Goal: Task Accomplishment & Management: Use online tool/utility

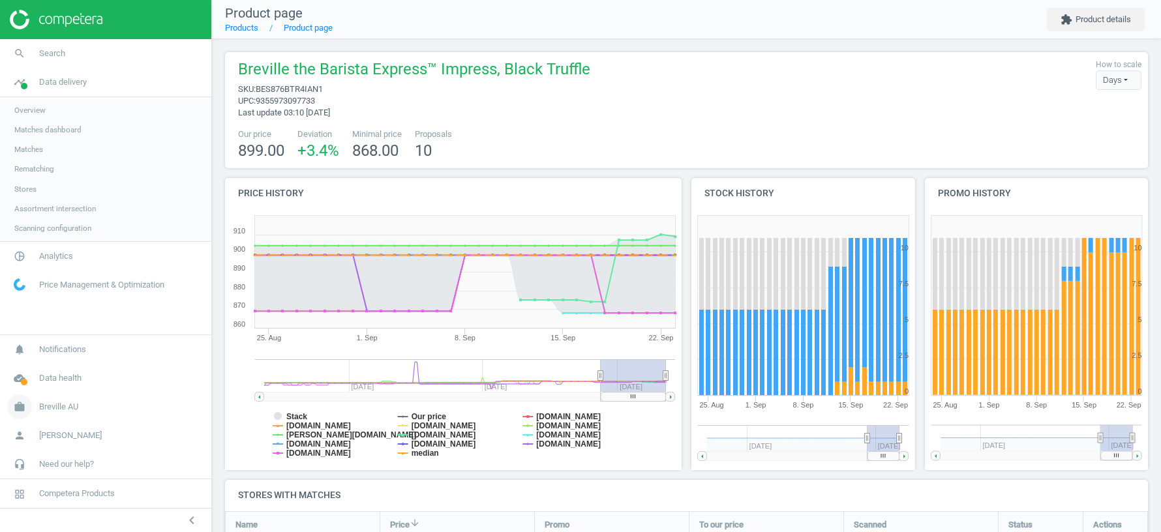
click at [54, 408] on span "Breville AU" at bounding box center [58, 407] width 39 height 12
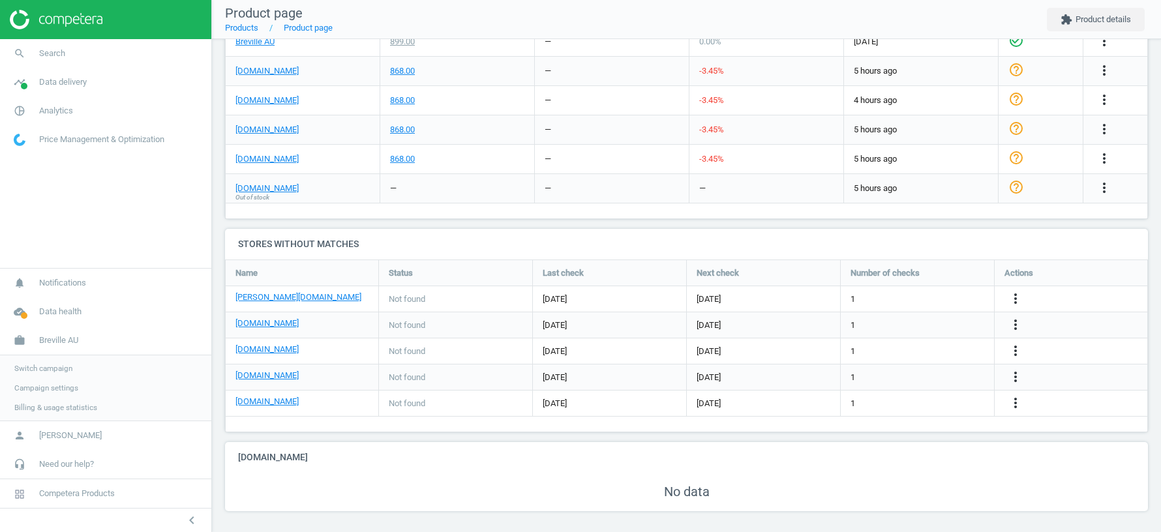
click at [40, 362] on link "Switch campaign" at bounding box center [105, 369] width 211 height 20
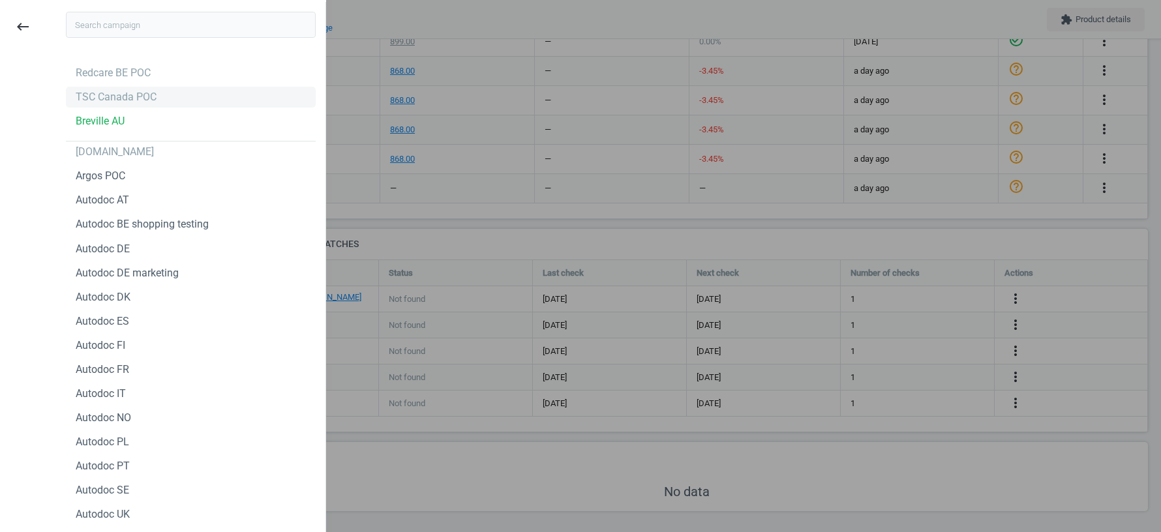
click at [106, 99] on div "TSC Canada POC" at bounding box center [116, 97] width 81 height 14
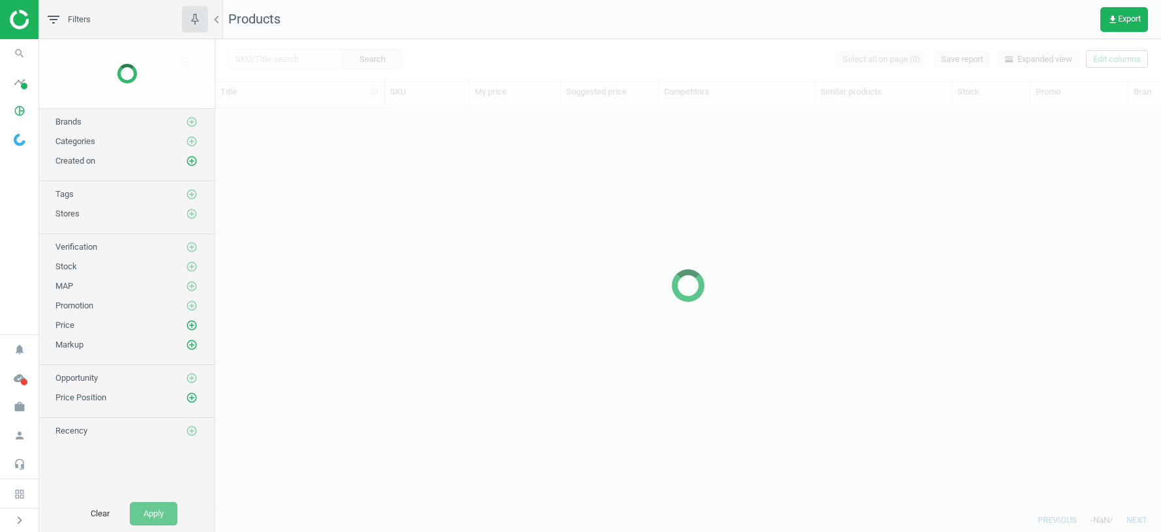
scroll to position [403, 945]
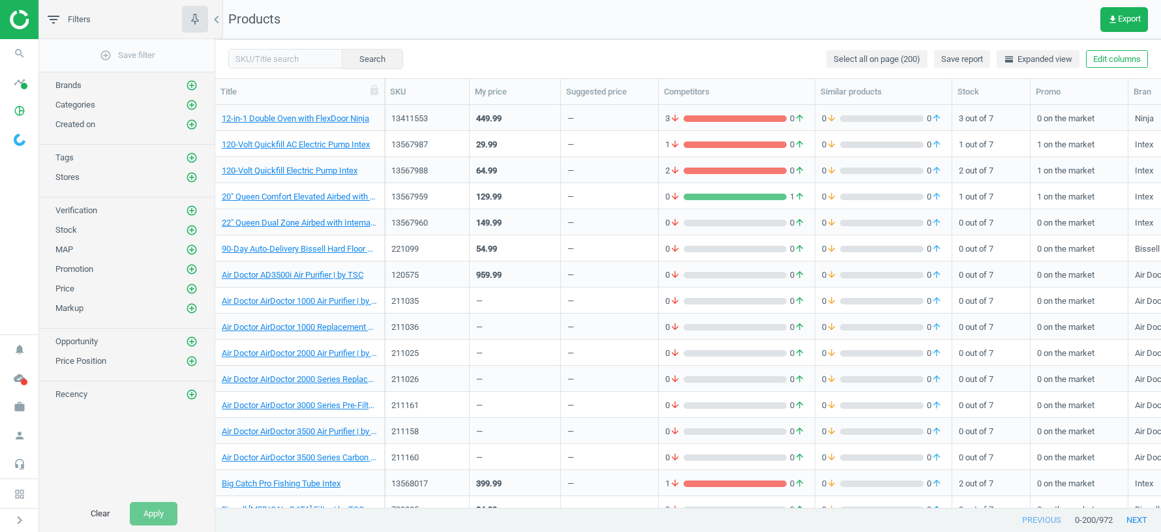
click at [69, 177] on span "Stores" at bounding box center [67, 177] width 24 height 10
click at [18, 107] on icon "pie_chart_outlined" at bounding box center [19, 110] width 25 height 25
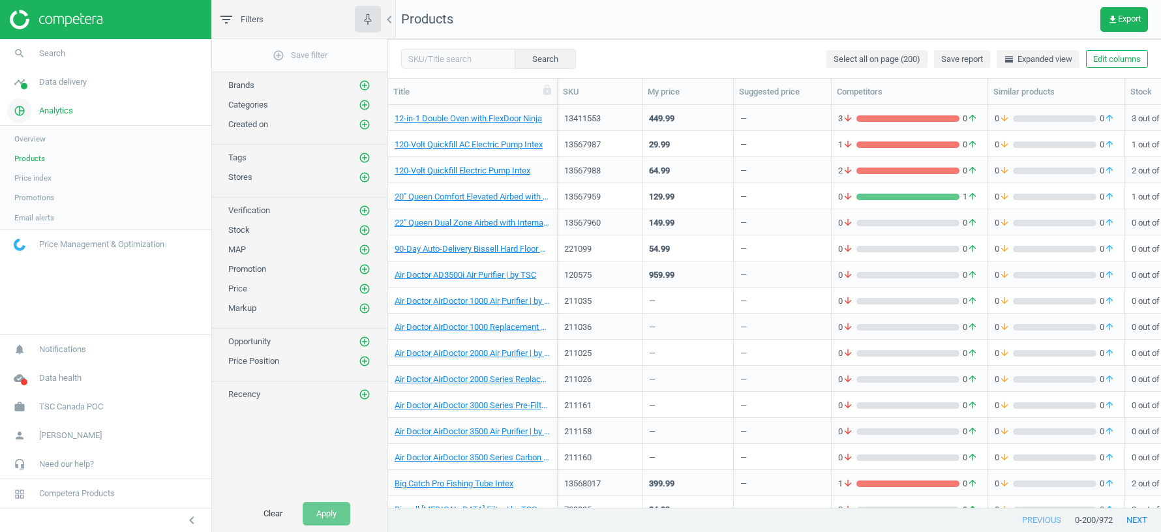
scroll to position [1, 1]
click at [69, 89] on link "timeline Data delivery" at bounding box center [105, 82] width 211 height 29
click at [33, 186] on span "Stores" at bounding box center [25, 189] width 22 height 10
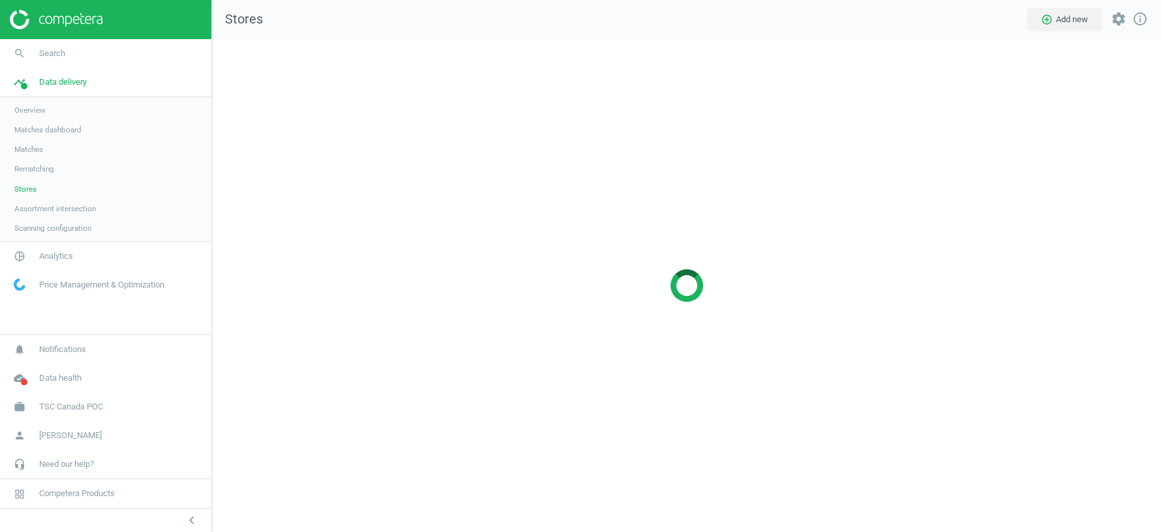
scroll to position [493, 949]
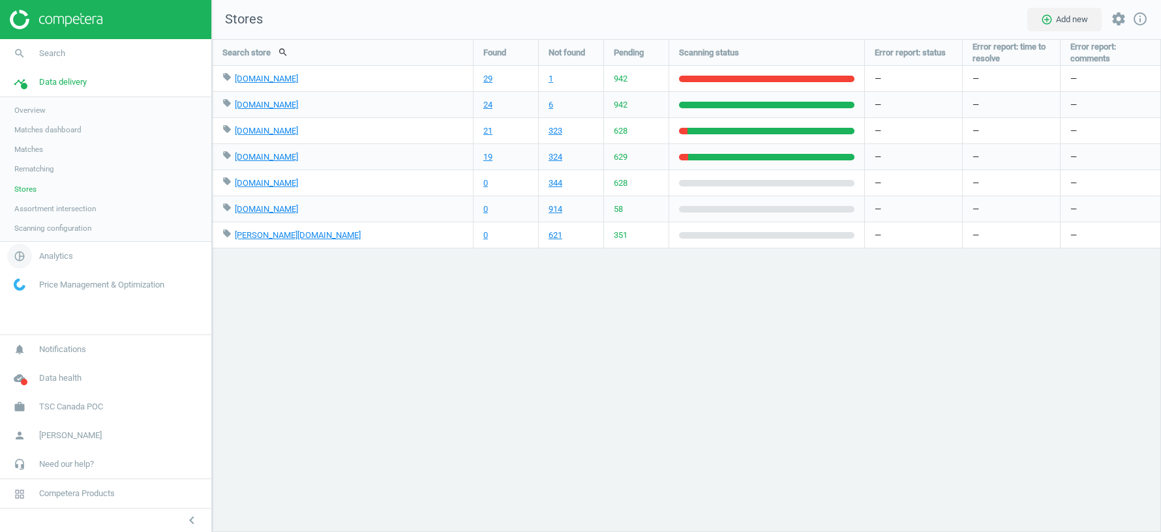
click at [46, 254] on span "Analytics" at bounding box center [56, 256] width 34 height 12
click at [28, 155] on span "Products" at bounding box center [29, 158] width 31 height 10
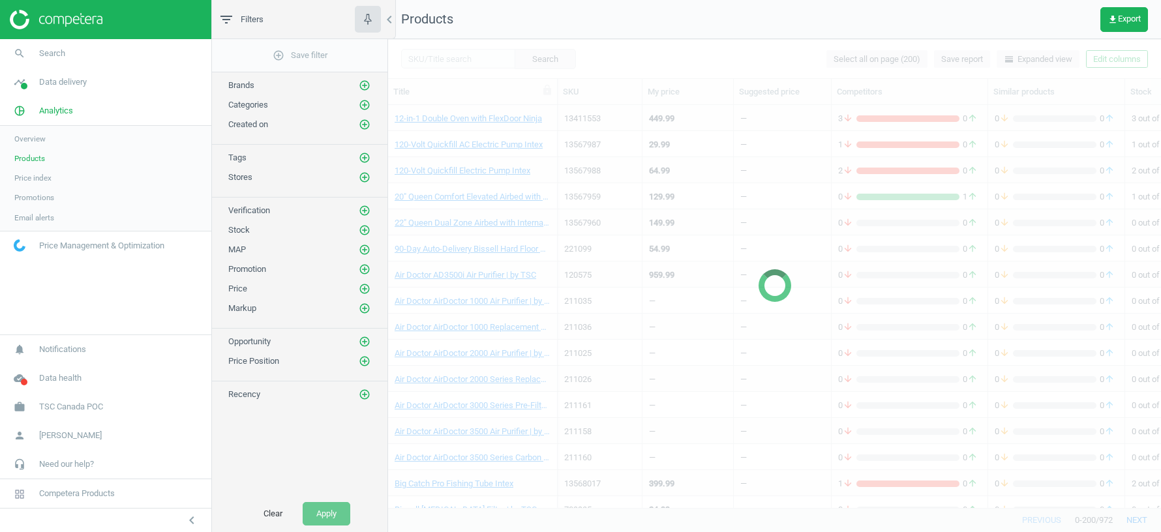
scroll to position [403, 773]
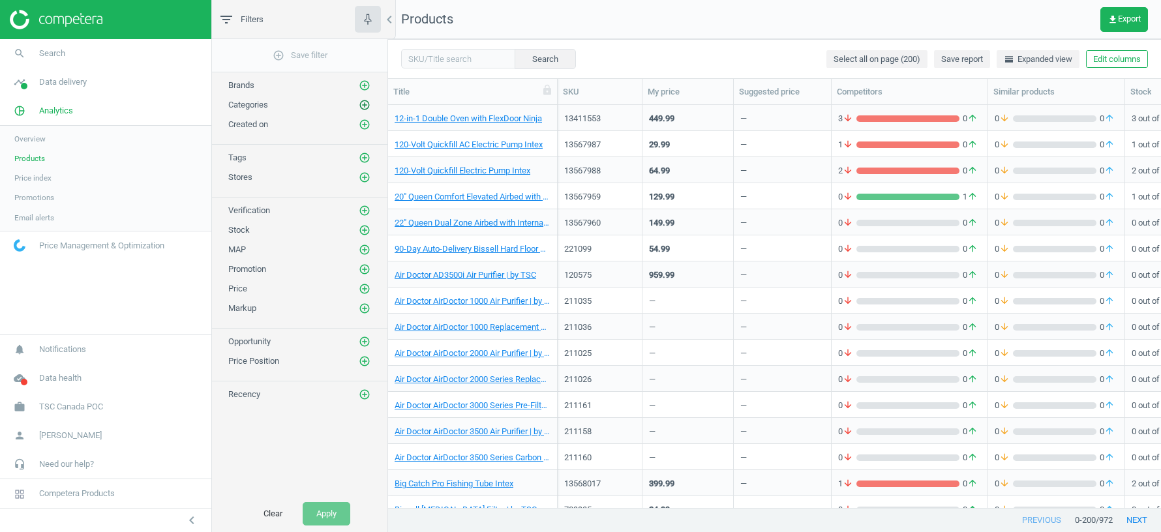
click at [366, 105] on icon "add_circle_outline" at bounding box center [365, 105] width 12 height 12
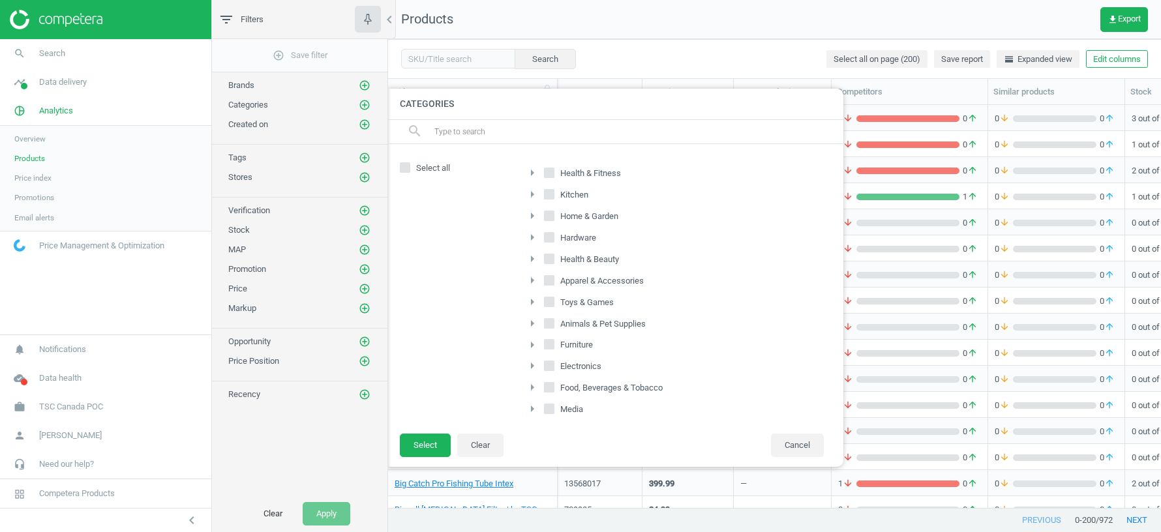
click at [532, 382] on icon "arrow_right" at bounding box center [532, 387] width 16 height 16
click at [555, 384] on input "Beverages" at bounding box center [556, 388] width 8 height 8
checkbox input "true"
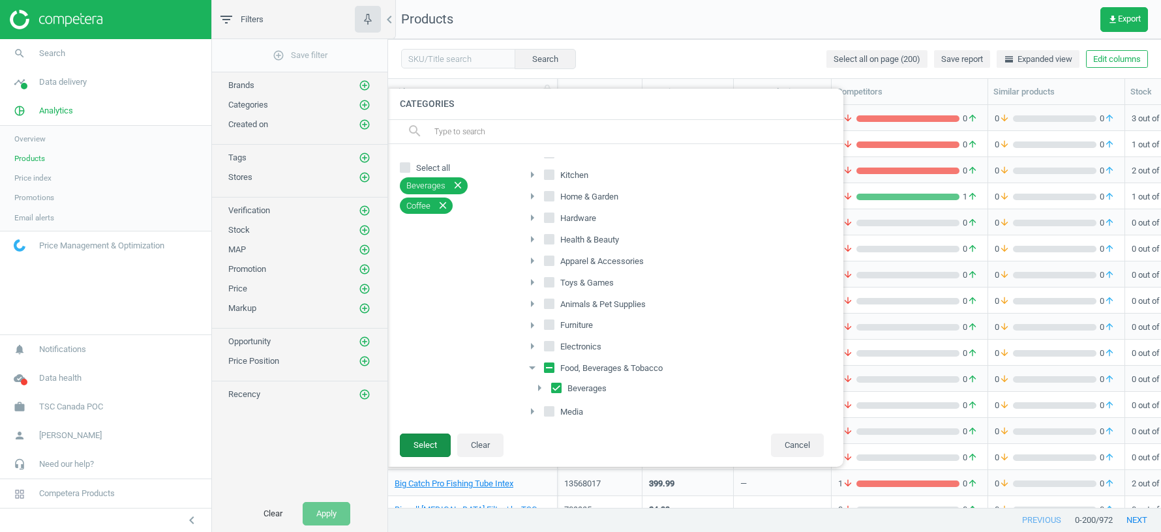
click at [425, 448] on button "Select" at bounding box center [425, 445] width 51 height 23
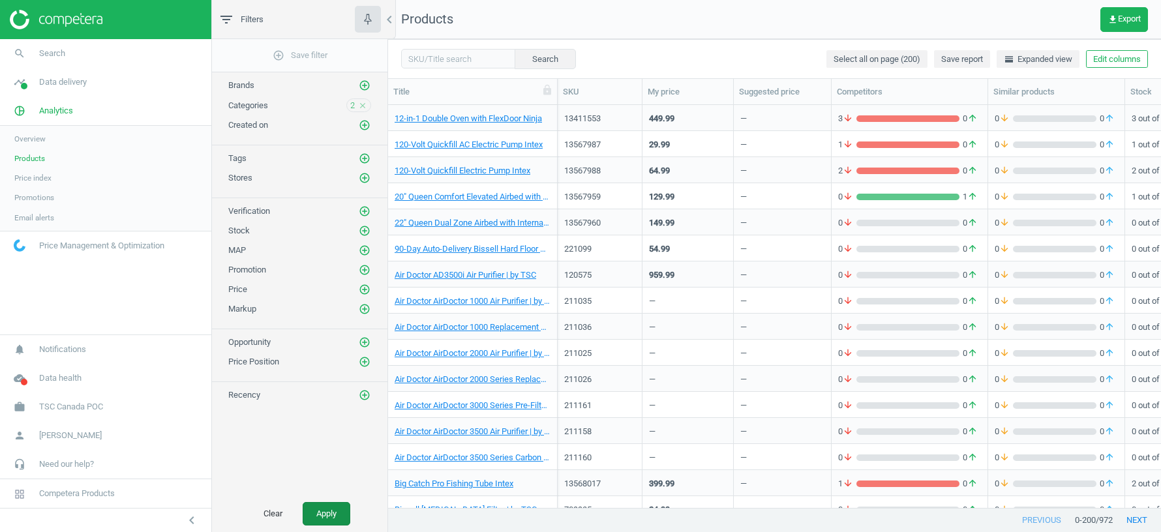
click at [340, 509] on button "Apply" at bounding box center [327, 513] width 48 height 23
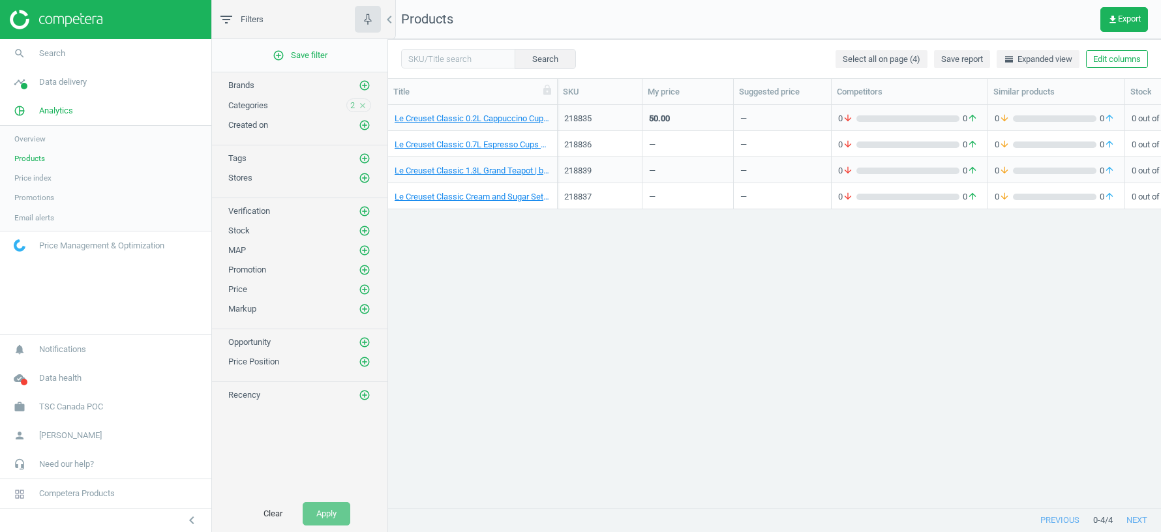
click at [364, 101] on icon "close" at bounding box center [362, 105] width 9 height 9
click at [271, 509] on button "Clear" at bounding box center [273, 513] width 46 height 23
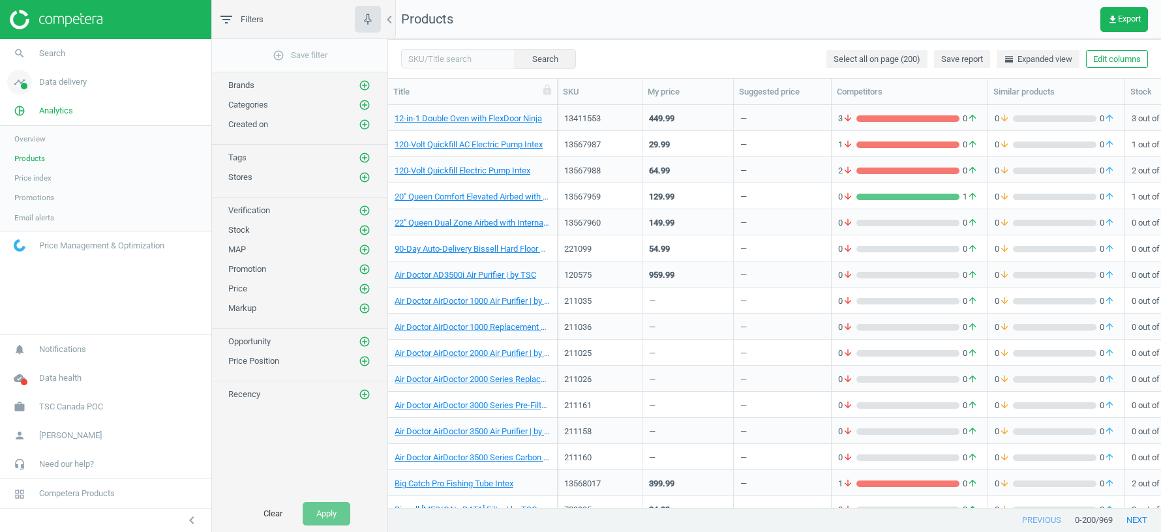
click at [76, 80] on span "Data delivery" at bounding box center [63, 82] width 48 height 12
click at [29, 146] on span "Matches" at bounding box center [28, 149] width 29 height 10
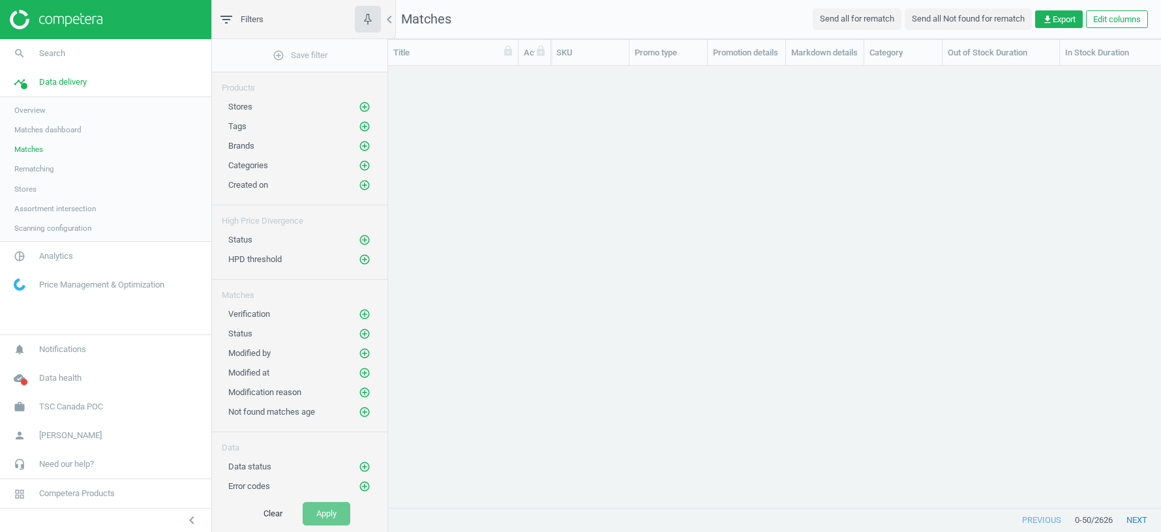
scroll to position [442, 773]
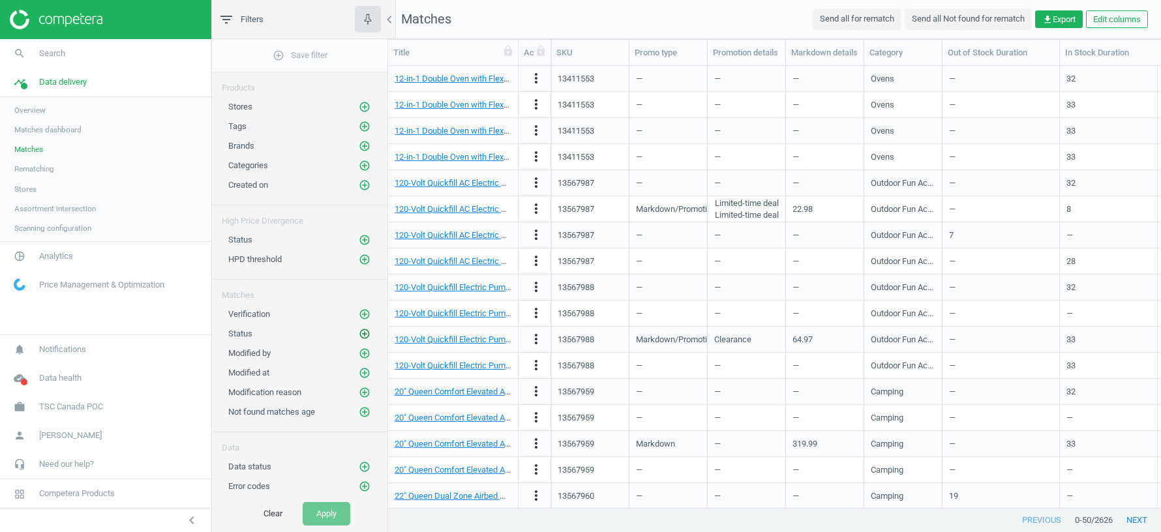
click at [366, 328] on icon "add_circle_outline" at bounding box center [365, 334] width 12 height 12
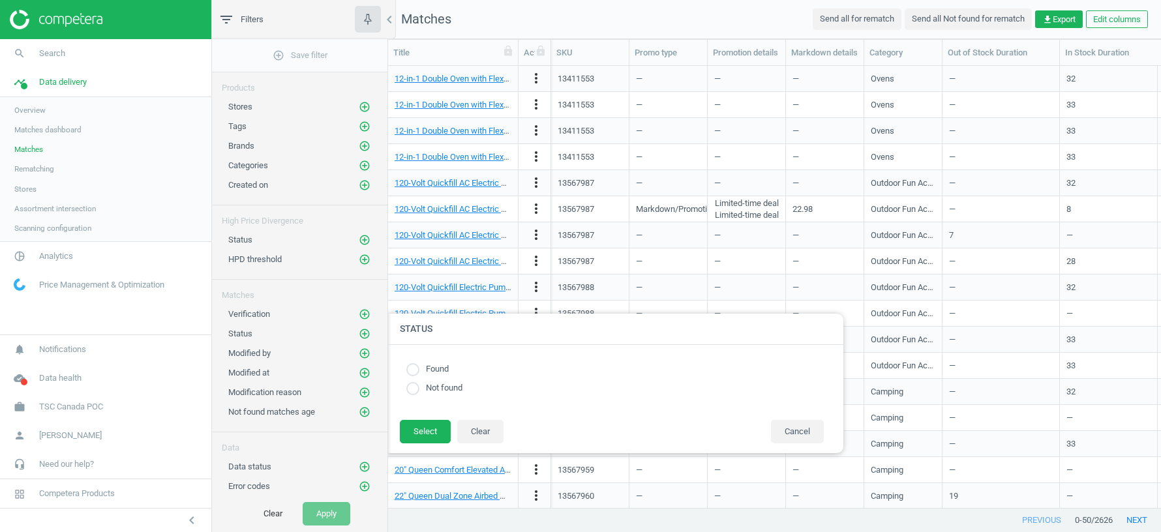
click at [415, 369] on input "radio" at bounding box center [412, 369] width 13 height 13
radio input "true"
click at [426, 430] on button "Select" at bounding box center [425, 431] width 51 height 23
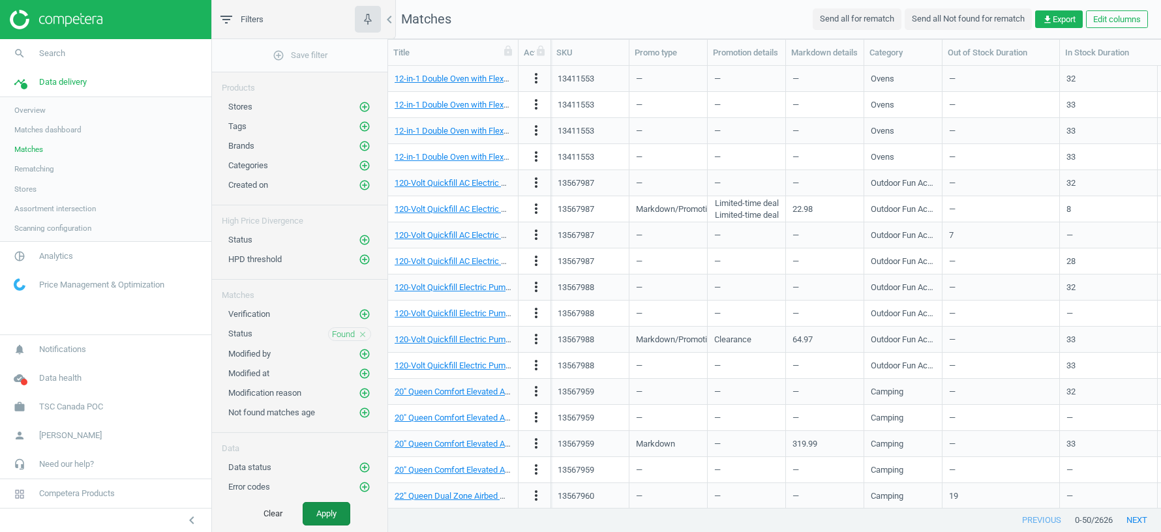
click at [333, 514] on button "Apply" at bounding box center [327, 513] width 48 height 23
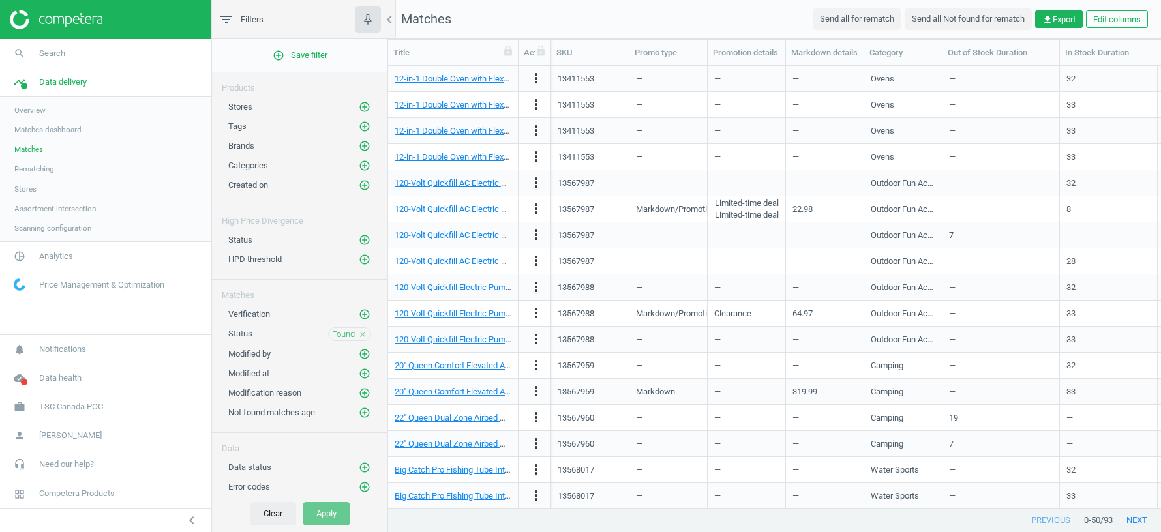
click at [268, 518] on button "Clear" at bounding box center [273, 513] width 46 height 23
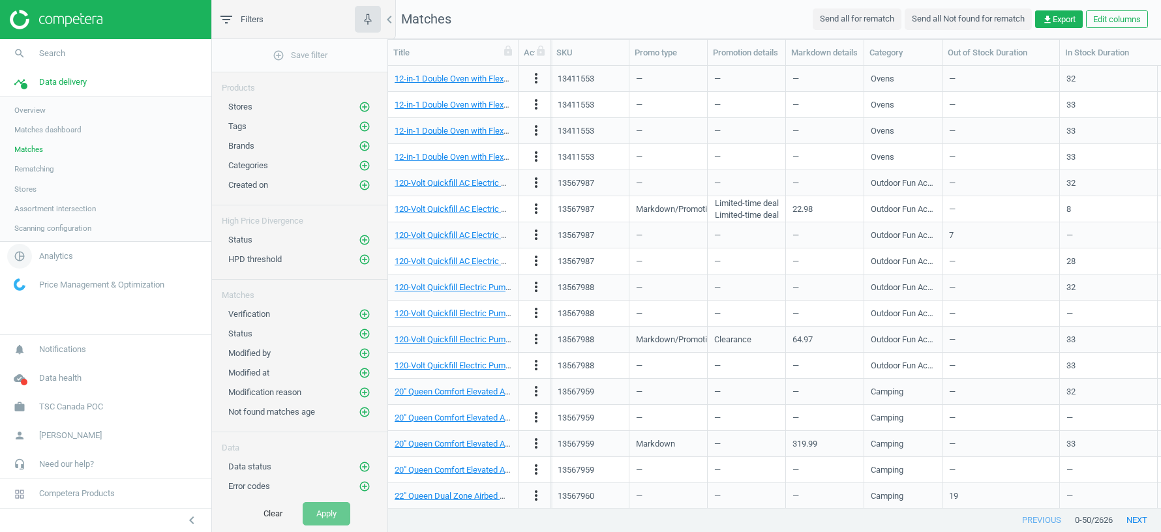
click at [47, 252] on span "Analytics" at bounding box center [56, 256] width 34 height 12
click at [37, 161] on span "Products" at bounding box center [29, 158] width 31 height 10
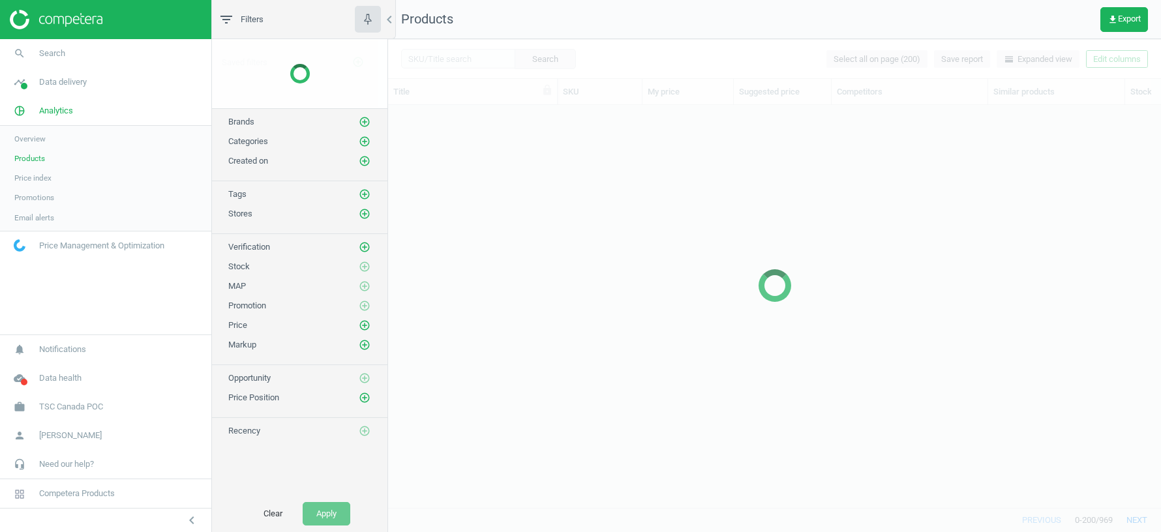
scroll to position [403, 773]
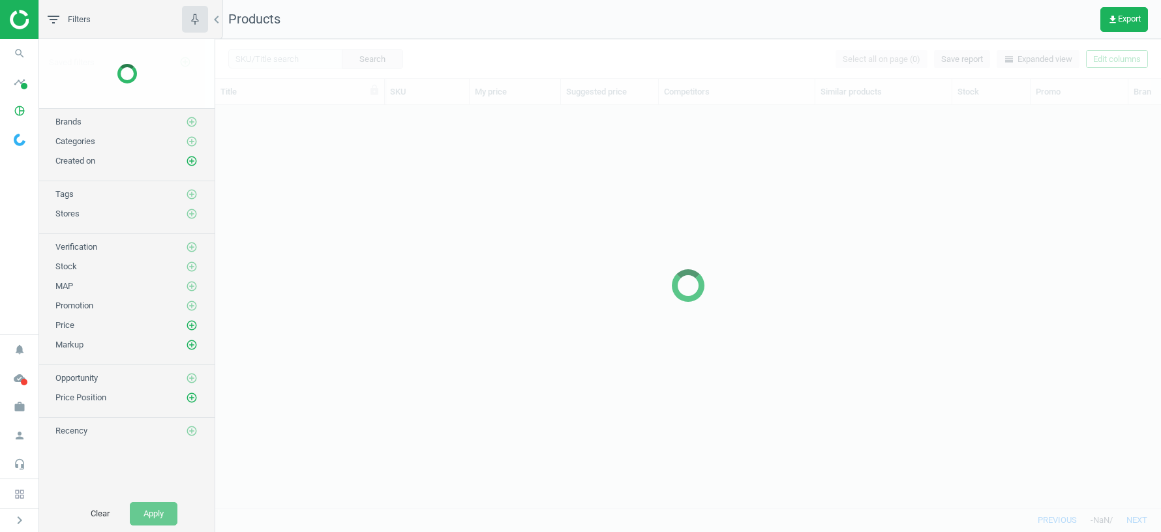
scroll to position [403, 945]
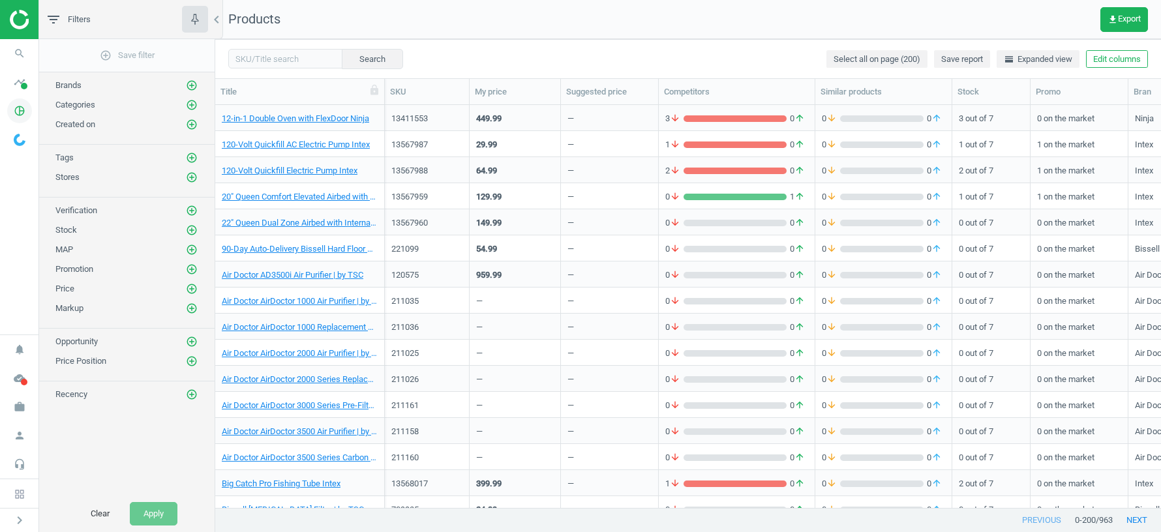
click at [28, 107] on icon "pie_chart_outlined" at bounding box center [19, 110] width 25 height 25
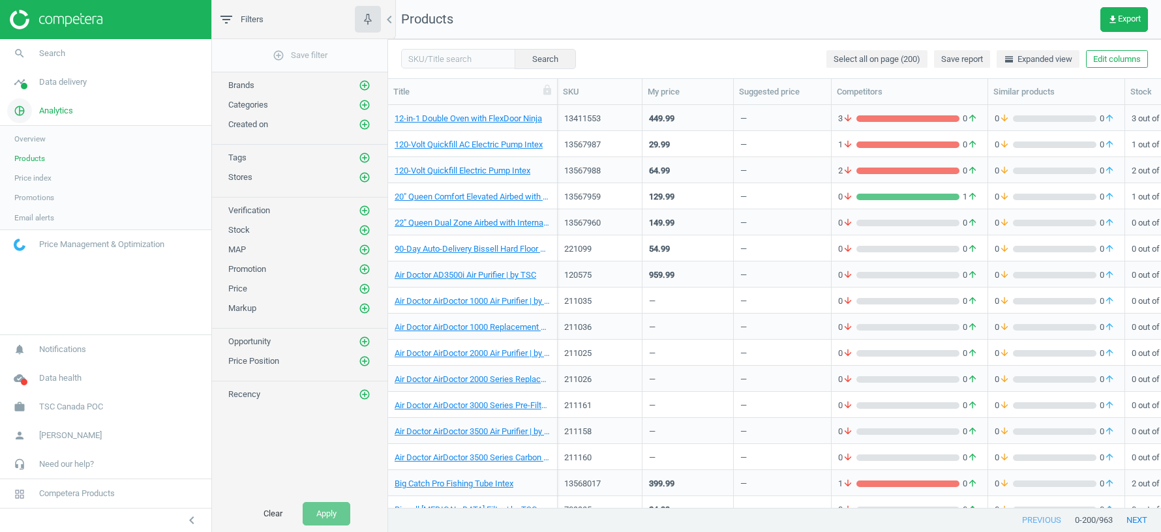
scroll to position [403, 773]
click at [73, 96] on link "pie_chart_outlined Analytics" at bounding box center [105, 110] width 211 height 29
click at [72, 87] on span "Data delivery" at bounding box center [63, 82] width 48 height 12
click at [33, 153] on span "Matches" at bounding box center [28, 149] width 29 height 10
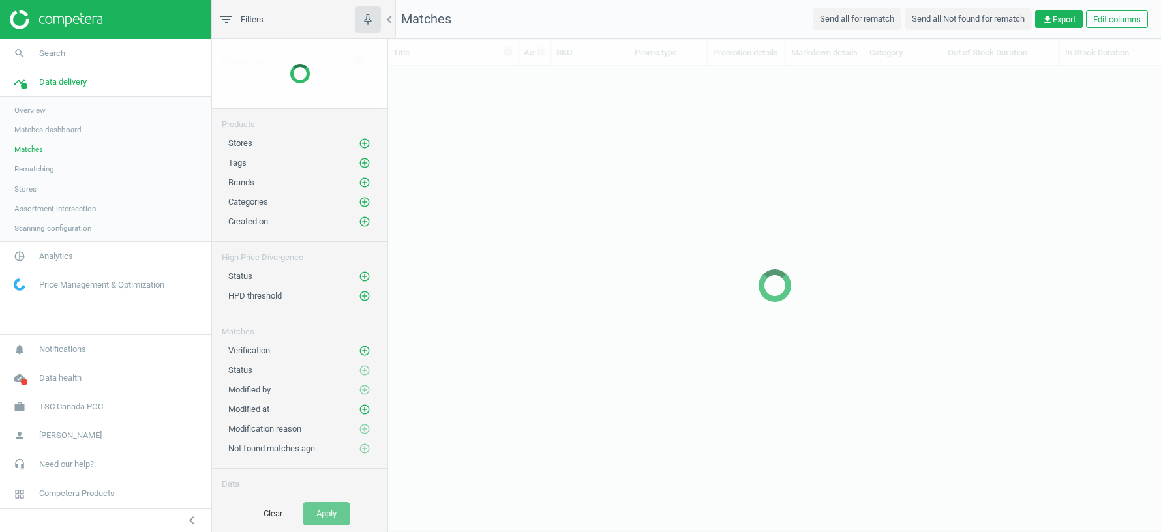
scroll to position [442, 773]
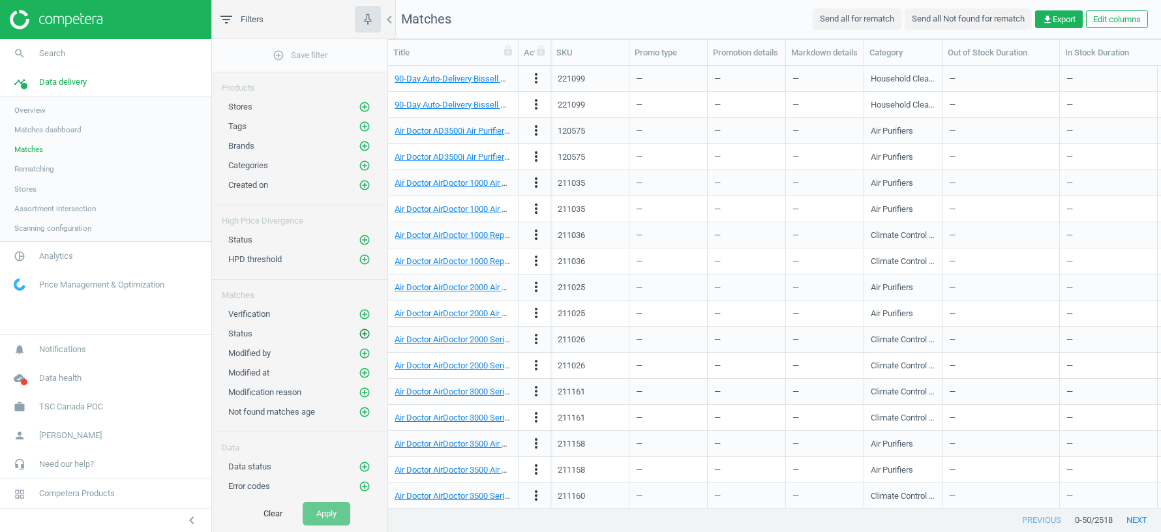
click at [368, 329] on icon "add_circle_outline" at bounding box center [365, 334] width 12 height 12
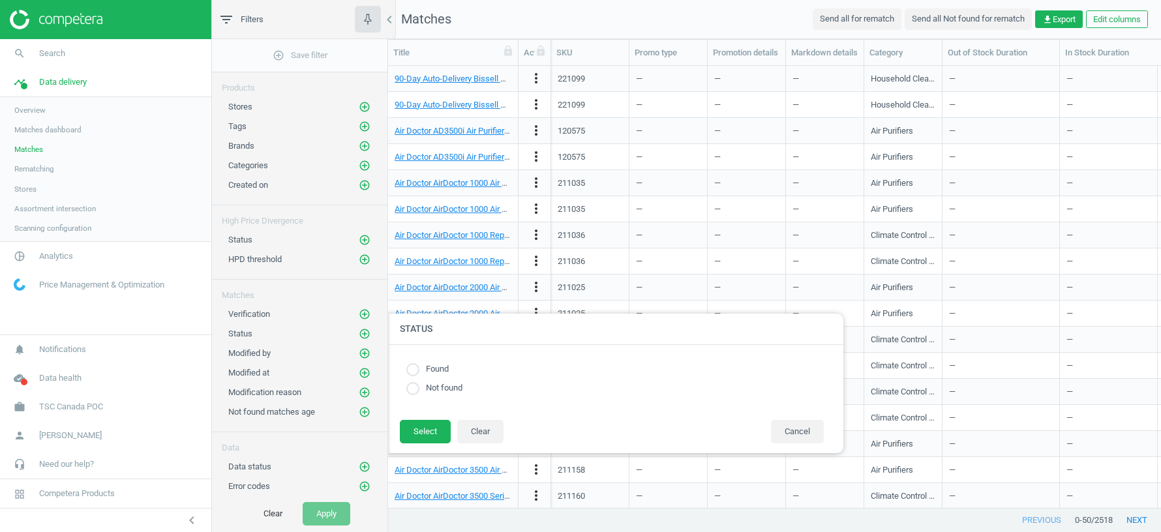
click at [412, 369] on input "radio" at bounding box center [412, 369] width 13 height 13
radio input "true"
click at [417, 434] on button "Select" at bounding box center [425, 431] width 51 height 23
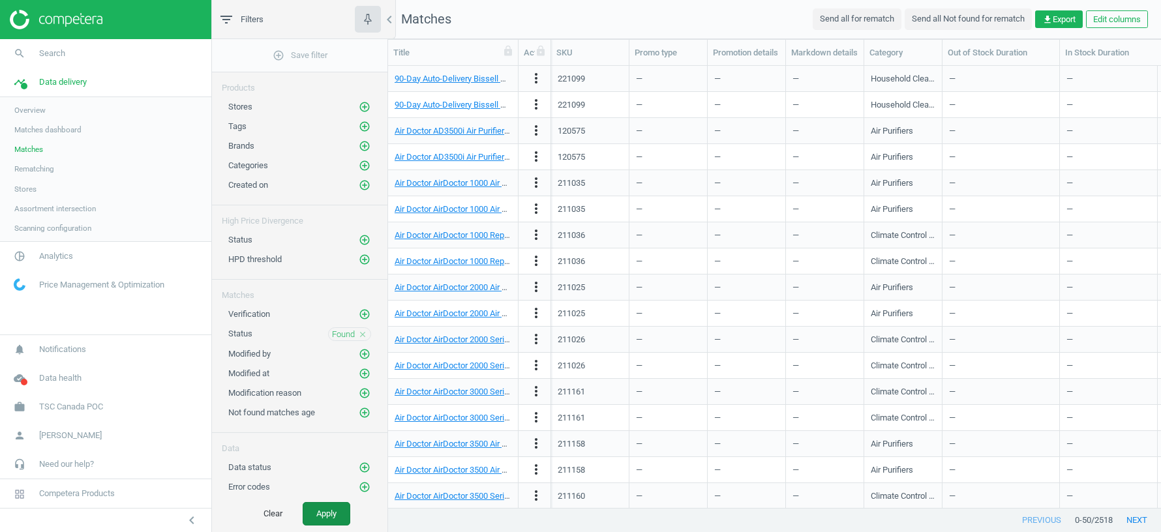
click at [323, 512] on button "Apply" at bounding box center [327, 513] width 48 height 23
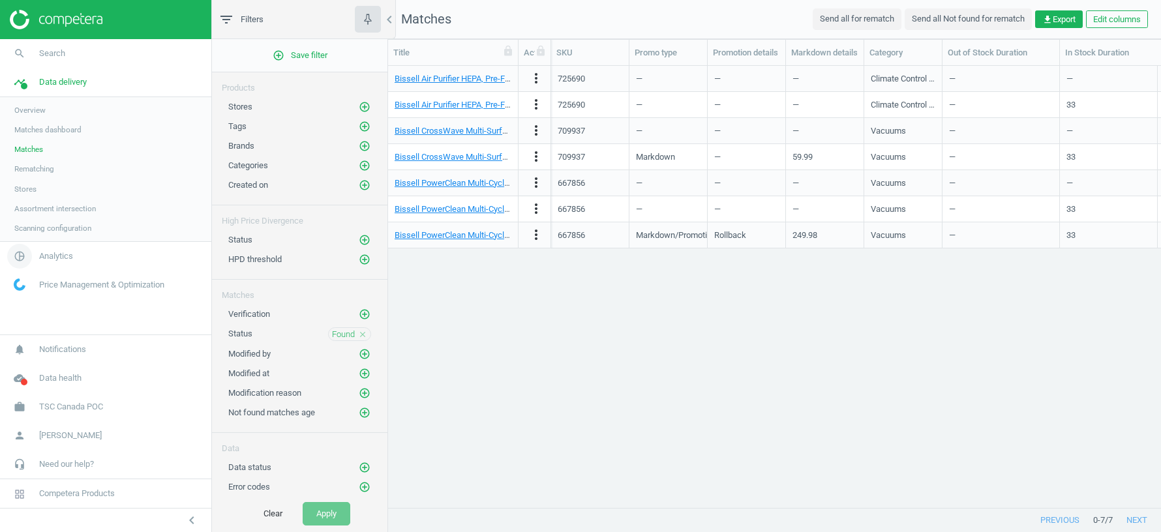
click at [59, 259] on span "Analytics" at bounding box center [56, 256] width 34 height 12
click at [37, 160] on span "Products" at bounding box center [29, 158] width 31 height 10
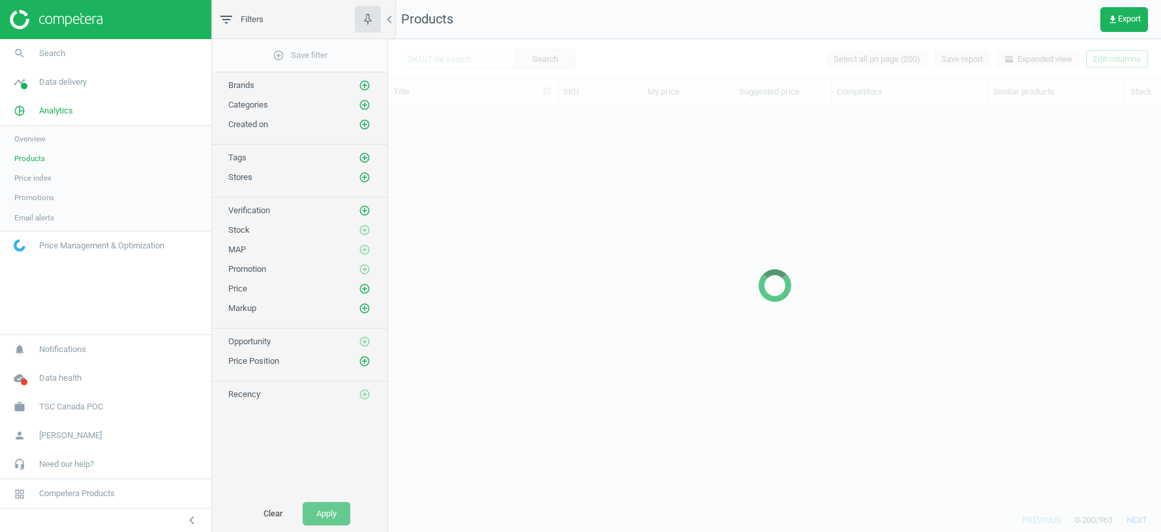
scroll to position [403, 773]
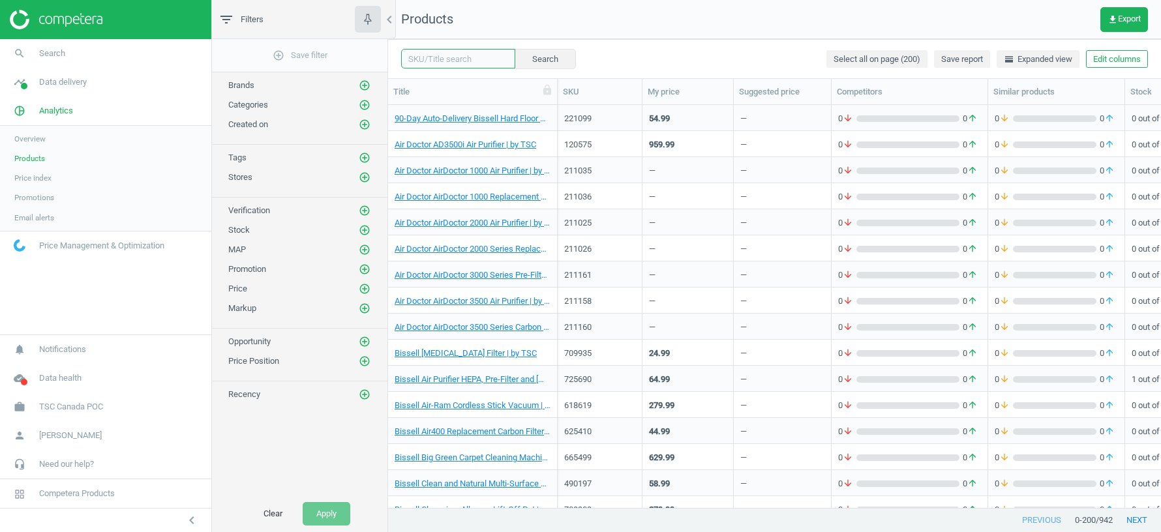
click at [429, 62] on input "text" at bounding box center [458, 59] width 114 height 20
paste input "Skechers Eden LX Sneaker | by TSC"
type input "Skechers Eden LX Sneaker | by TSC"
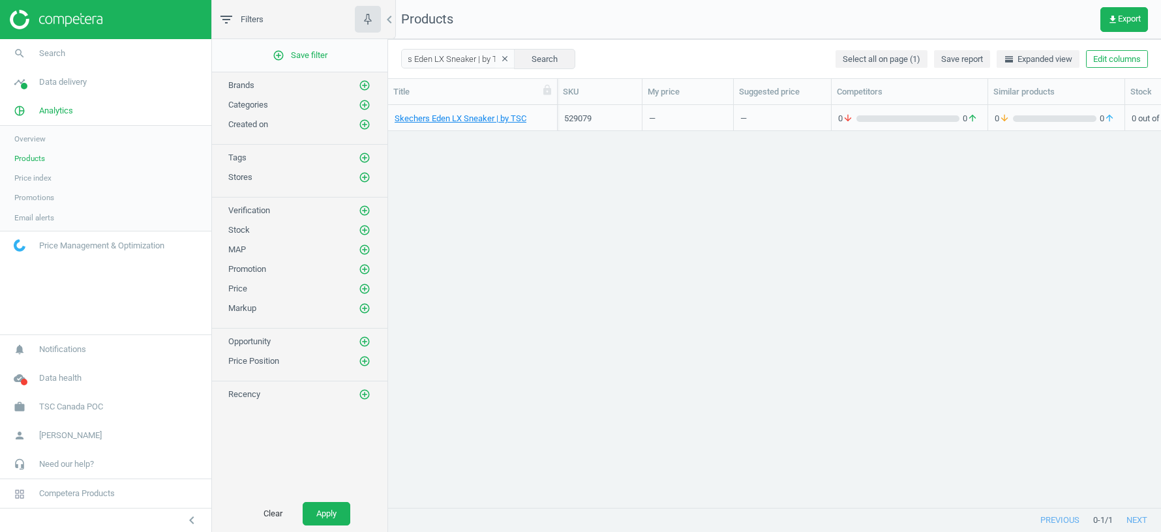
click at [500, 58] on icon "clear" at bounding box center [504, 58] width 9 height 9
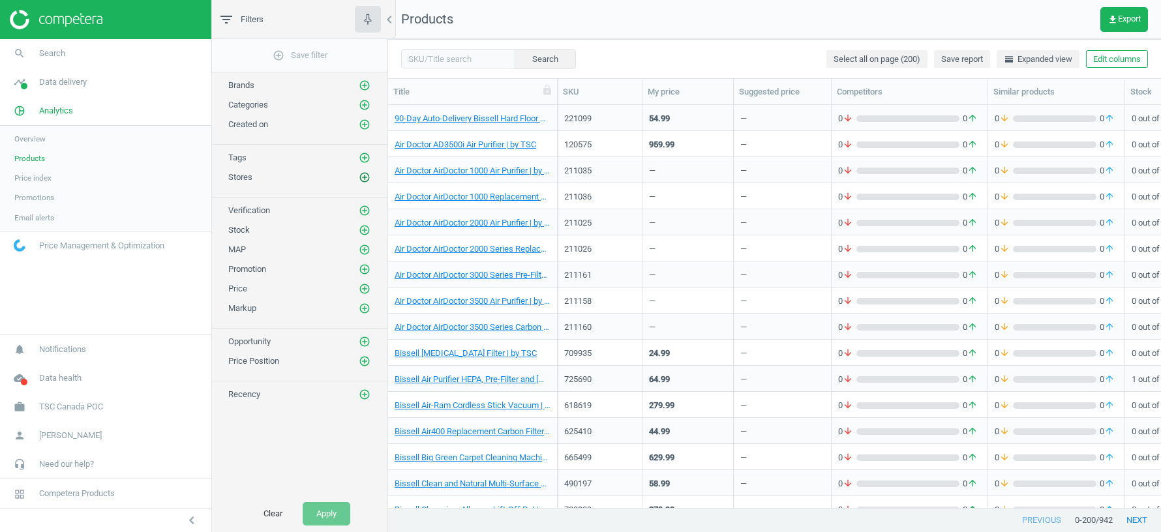
click at [364, 171] on icon "add_circle_outline" at bounding box center [365, 177] width 12 height 12
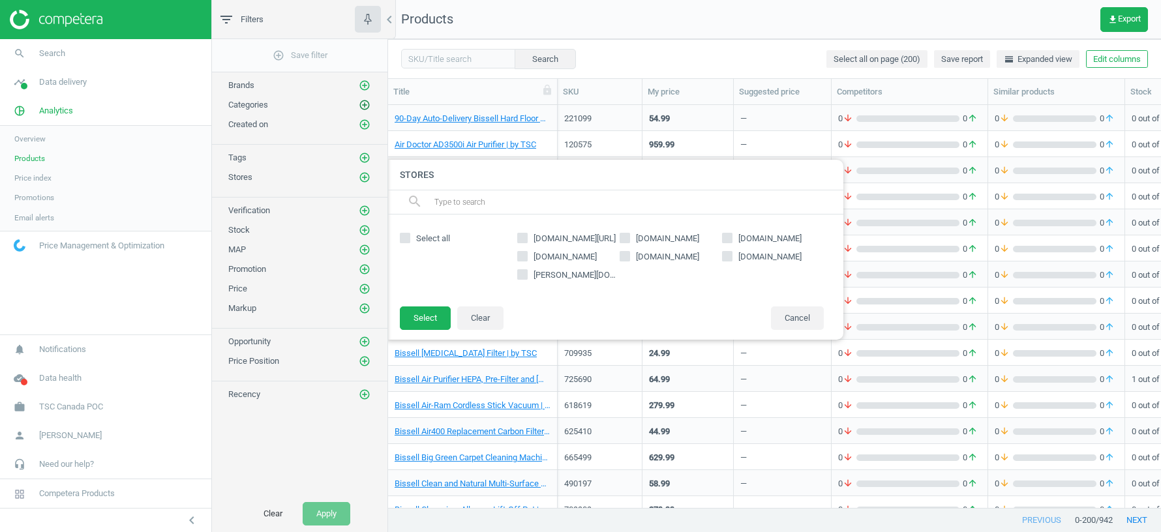
click at [364, 104] on icon "add_circle_outline" at bounding box center [365, 105] width 12 height 12
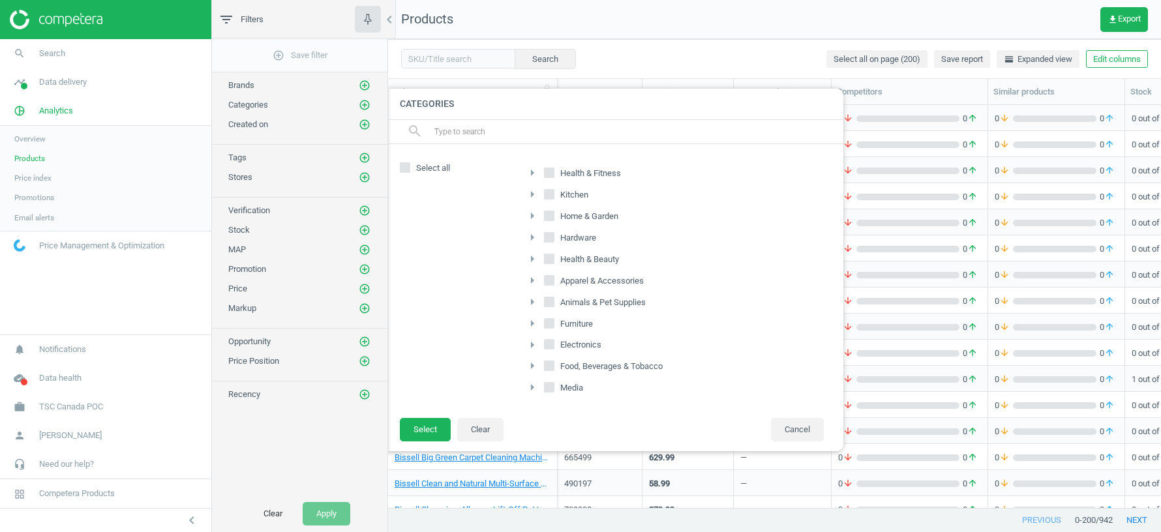
click at [533, 255] on icon "arrow_right" at bounding box center [532, 259] width 16 height 16
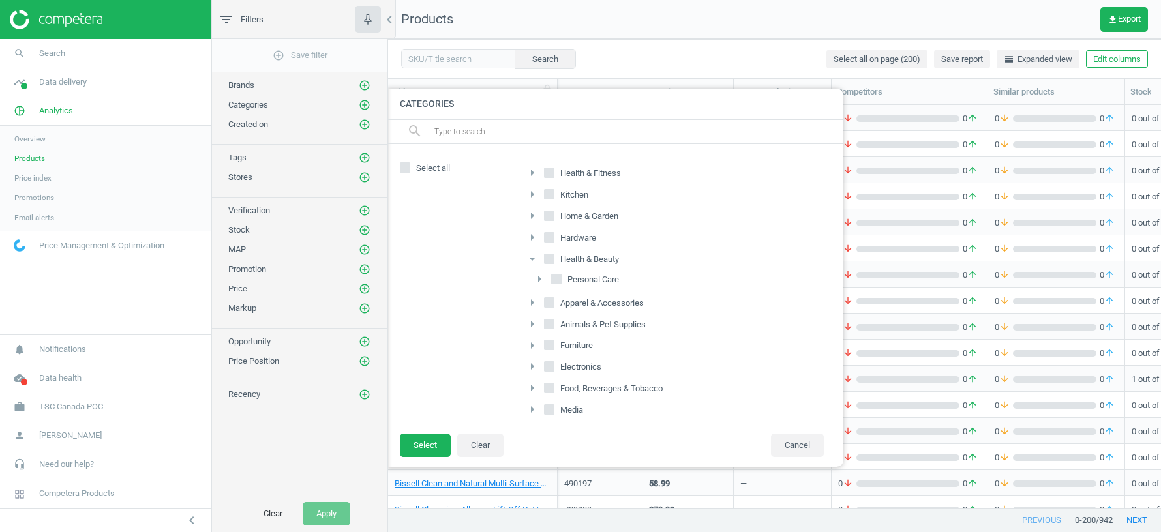
click at [557, 274] on input "Personal Care" at bounding box center [556, 278] width 8 height 8
checkbox input "true"
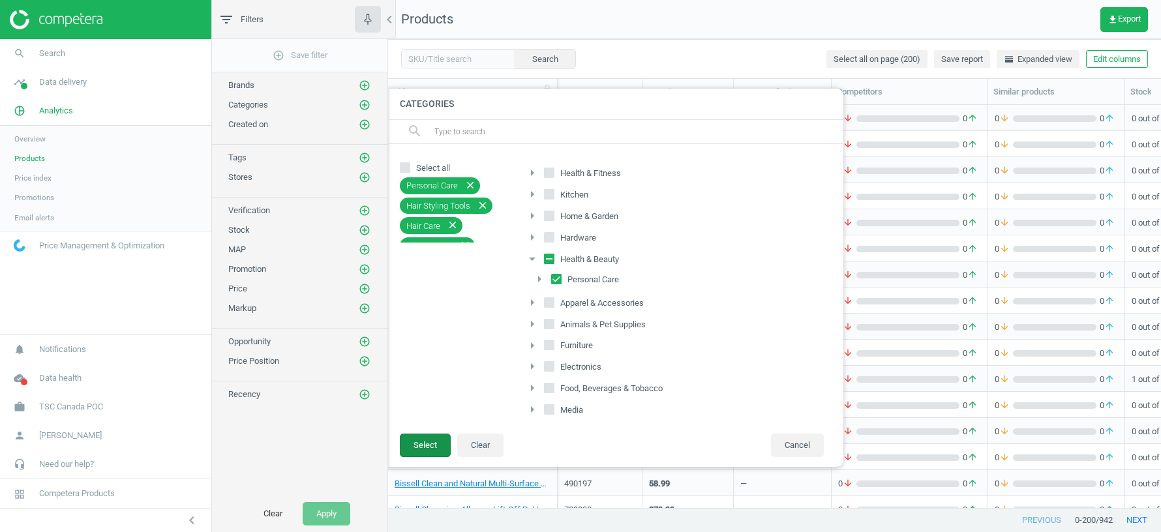
click at [419, 445] on button "Select" at bounding box center [425, 445] width 51 height 23
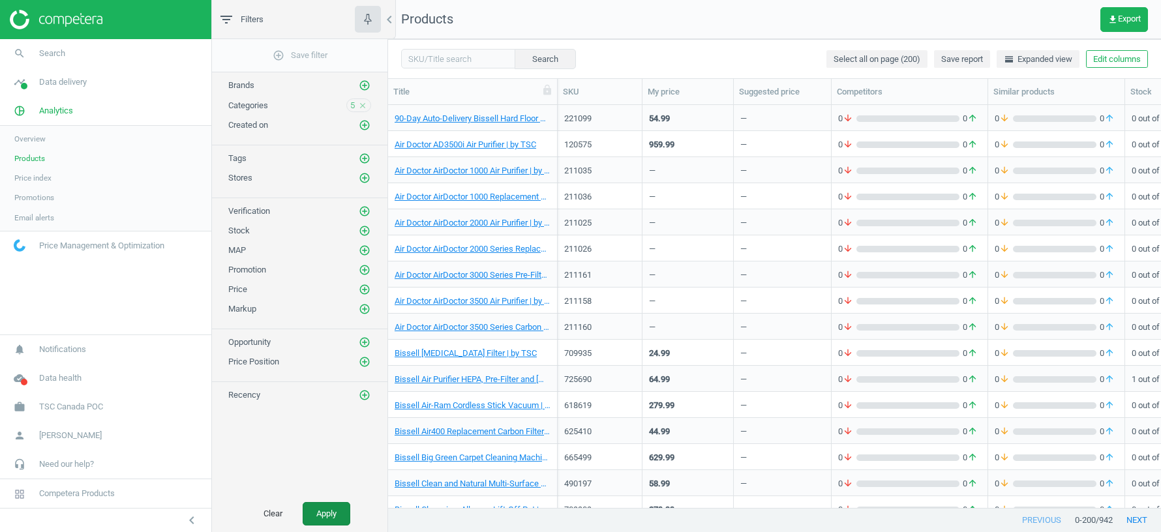
click at [330, 516] on button "Apply" at bounding box center [327, 513] width 48 height 23
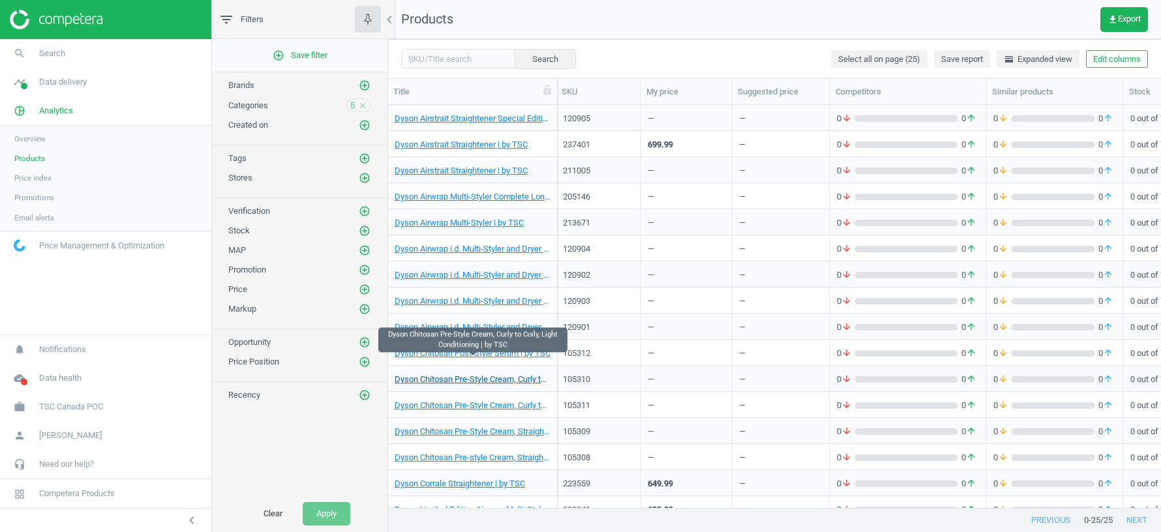
scroll to position [248, 0]
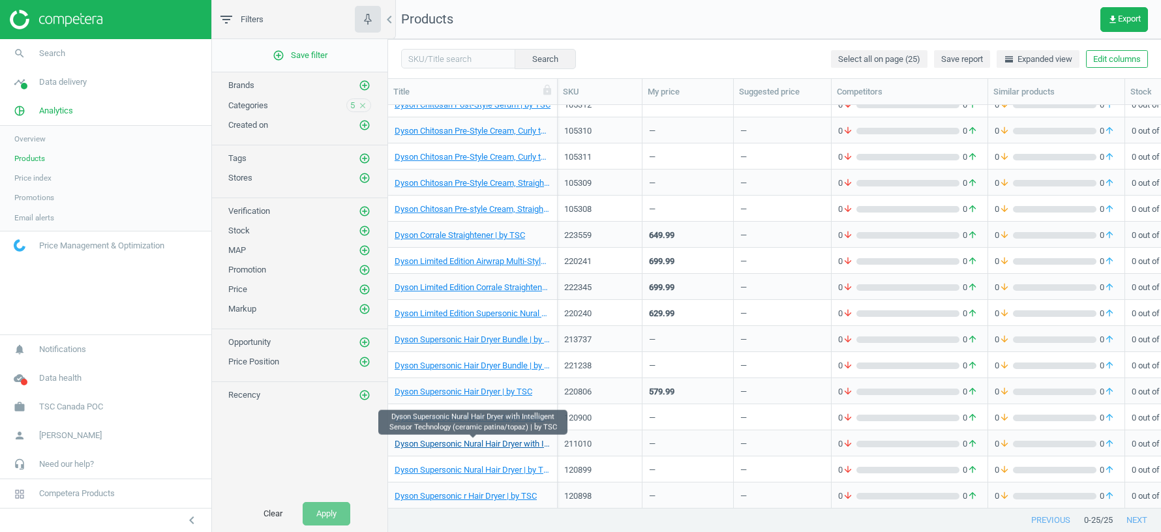
click at [474, 443] on link "Dyson Supersonic Nural Hair Dryer with Intelligent Sensor Technology (ceramic p…" at bounding box center [472, 444] width 156 height 12
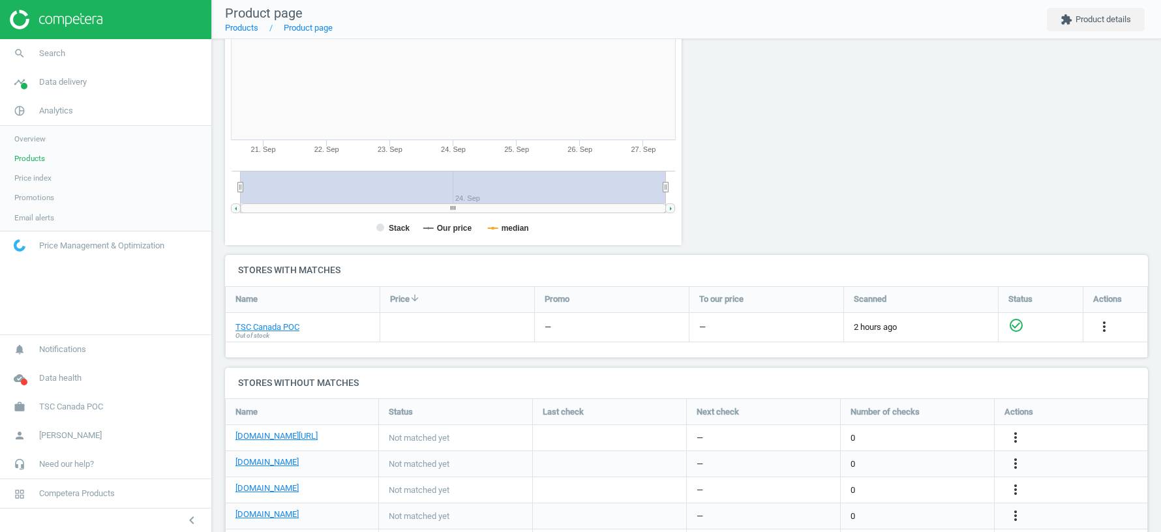
scroll to position [233, 0]
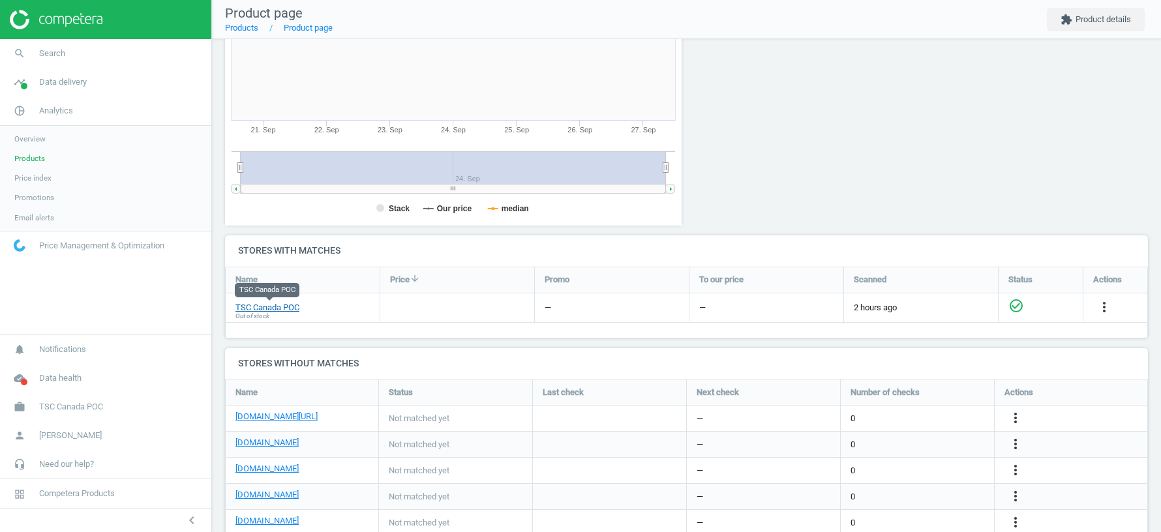
click at [285, 304] on link "TSC Canada POC" at bounding box center [267, 308] width 64 height 12
click at [35, 156] on span "Products" at bounding box center [29, 158] width 31 height 10
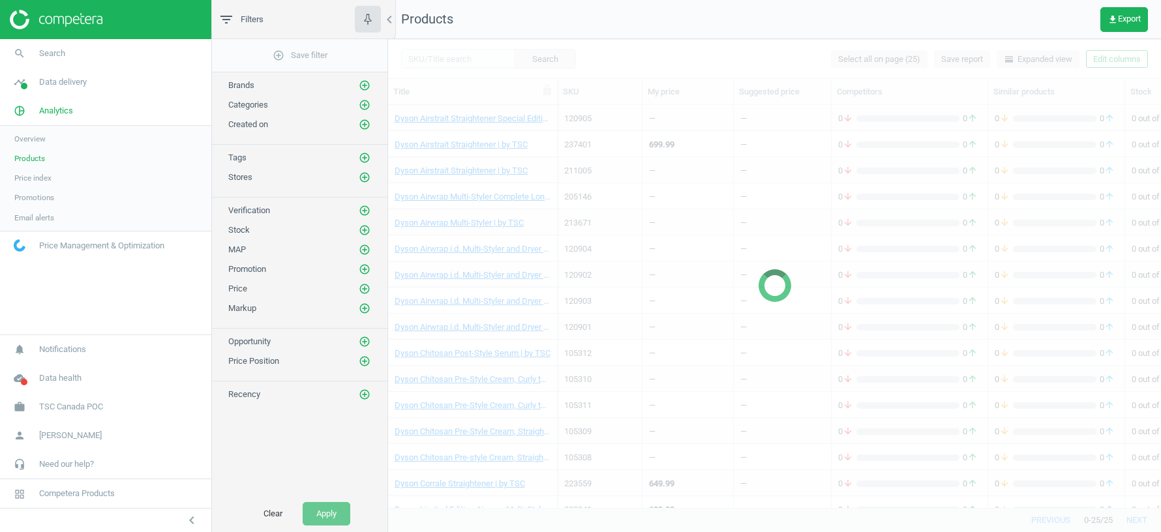
scroll to position [196, 0]
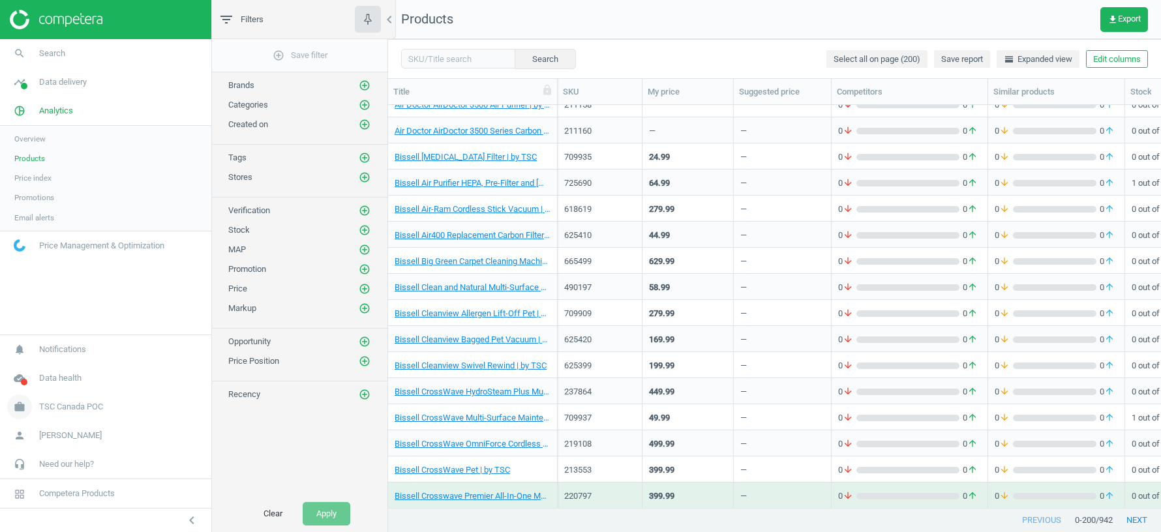
click at [69, 408] on span "TSC Canada POC" at bounding box center [71, 407] width 64 height 12
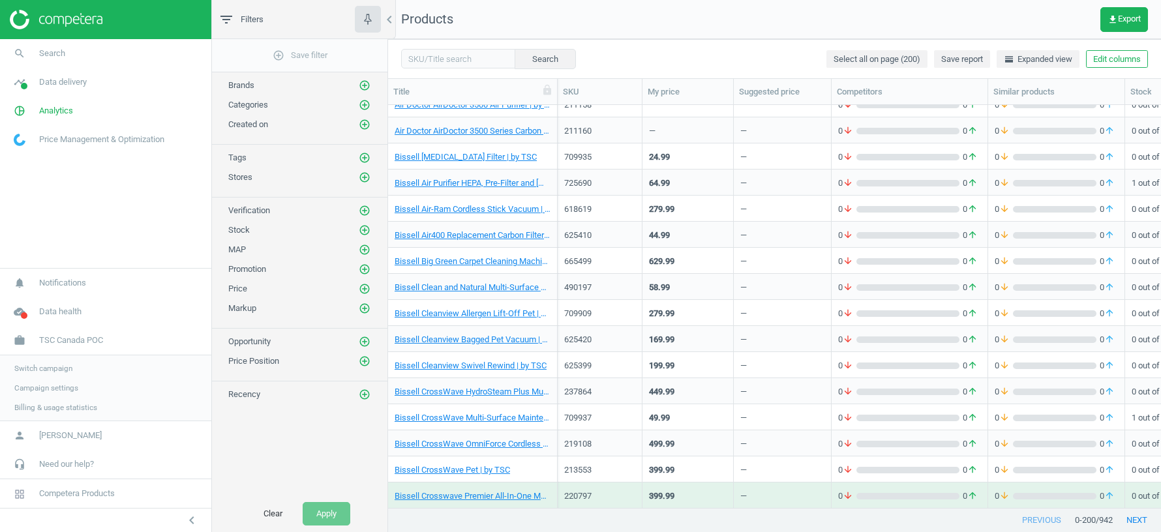
click at [54, 364] on span "Switch campaign" at bounding box center [43, 368] width 58 height 10
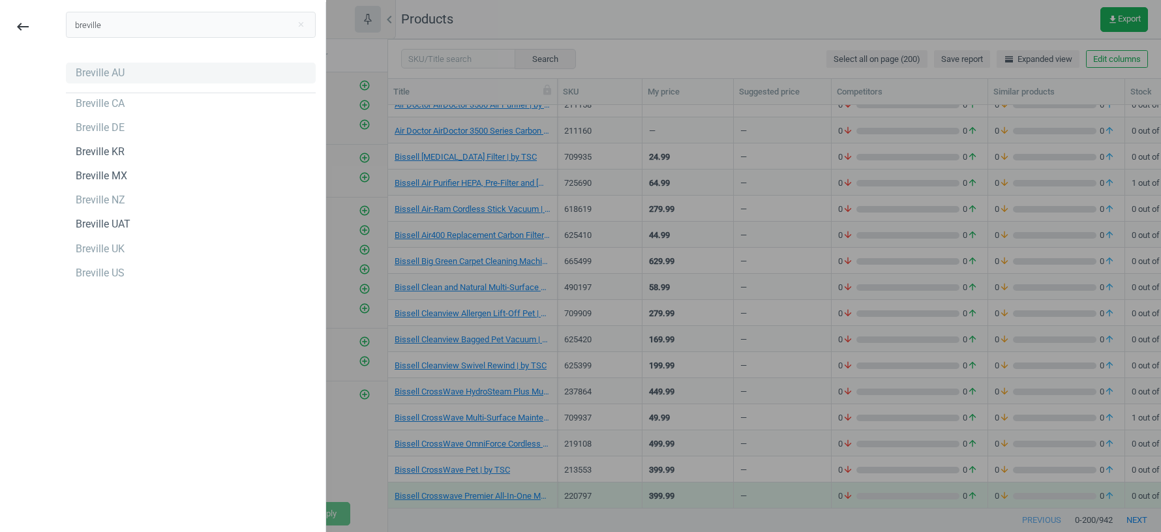
type input "breville"
click at [97, 76] on div "Breville AU" at bounding box center [100, 73] width 49 height 14
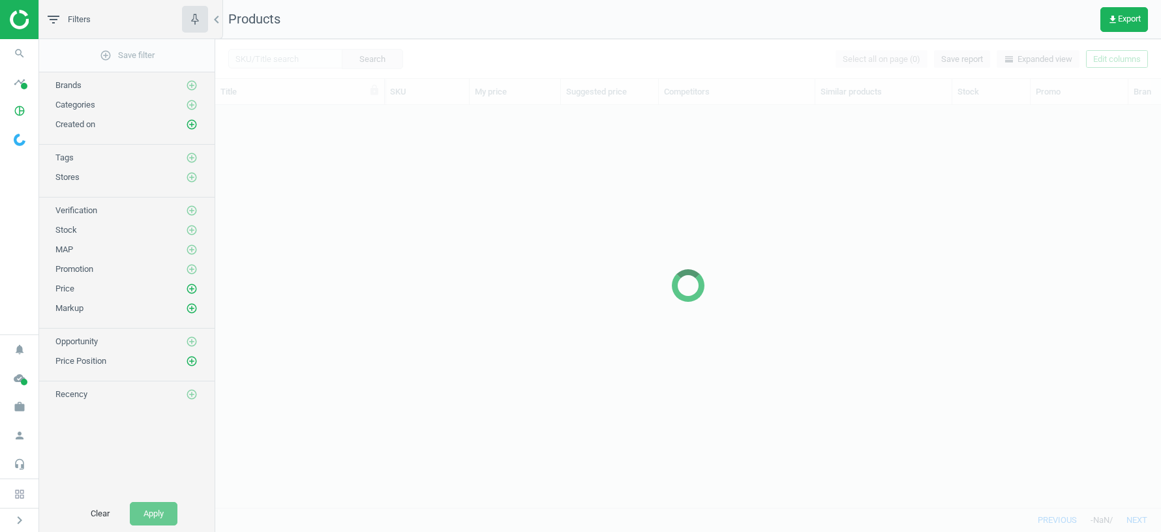
scroll to position [403, 945]
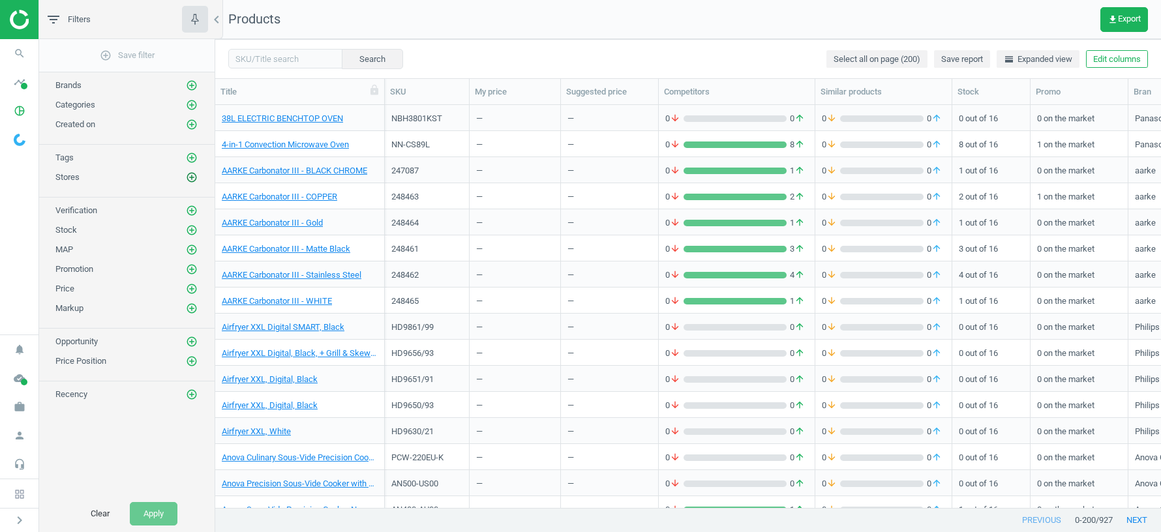
click at [194, 176] on icon "add_circle_outline" at bounding box center [192, 177] width 12 height 12
